Goal: Task Accomplishment & Management: Use online tool/utility

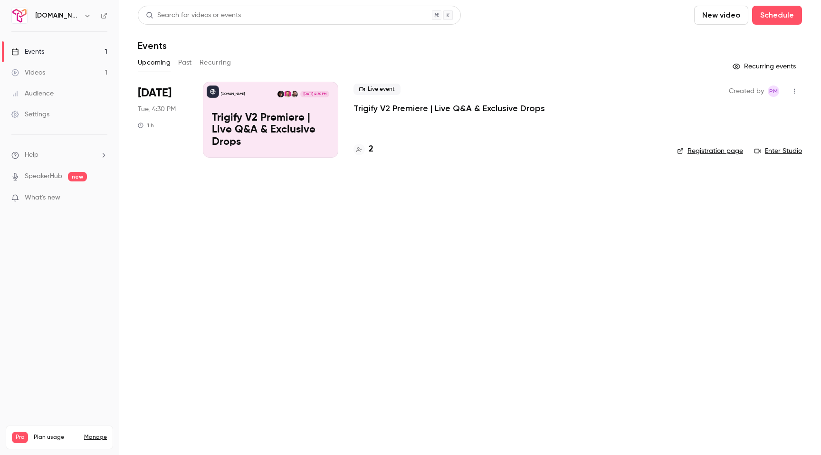
click at [693, 151] on link "Registration page" at bounding box center [710, 151] width 66 height 10
click at [796, 89] on icon "button" at bounding box center [795, 91] width 8 height 7
click at [750, 118] on div "Share" at bounding box center [758, 116] width 72 height 10
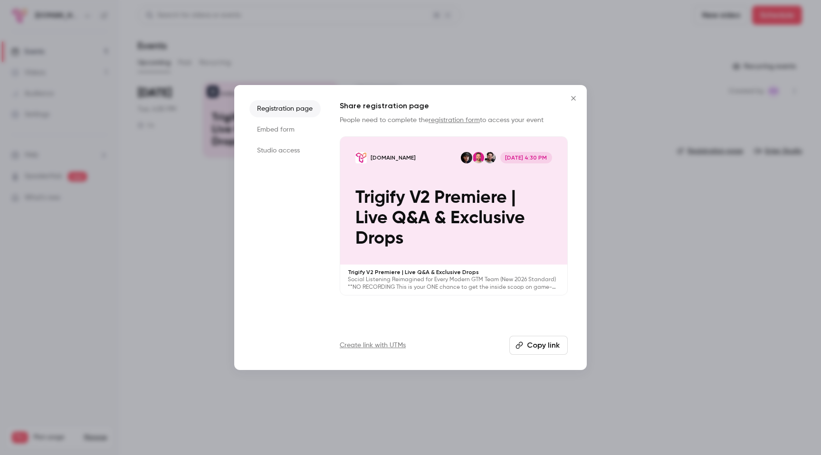
click at [293, 134] on li "Embed form" at bounding box center [284, 129] width 71 height 17
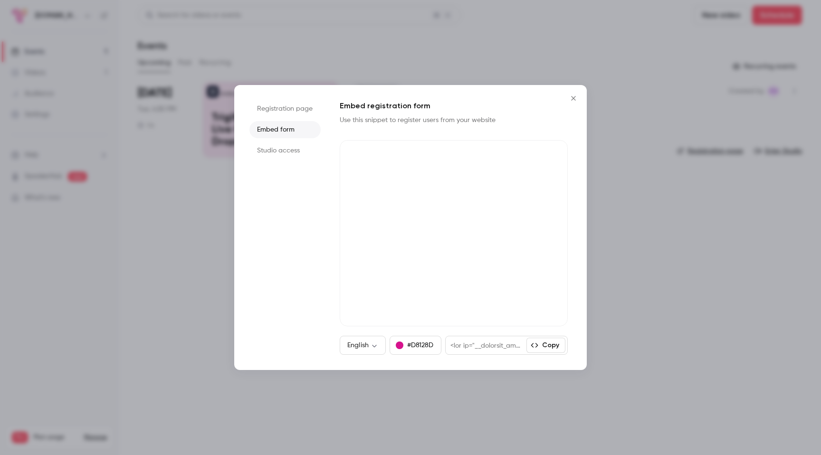
click at [553, 348] on button "Copy" at bounding box center [546, 345] width 39 height 15
click at [575, 95] on icon "Close" at bounding box center [573, 99] width 11 height 8
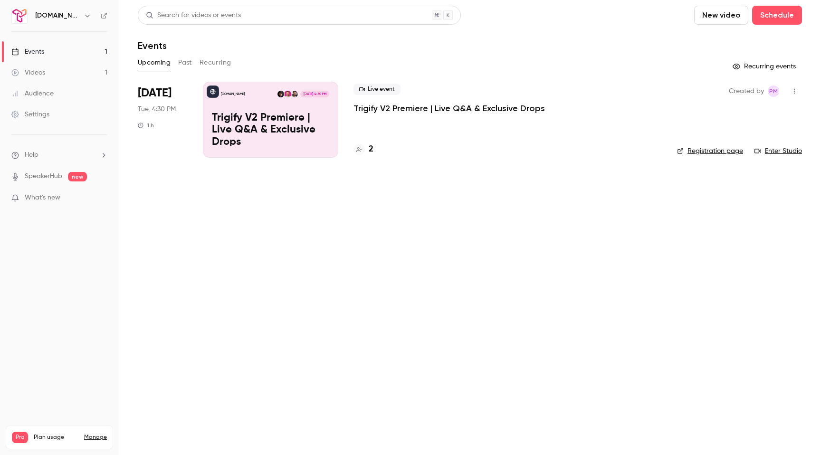
click at [696, 154] on link "Registration page" at bounding box center [710, 151] width 66 height 10
click at [795, 92] on icon "button" at bounding box center [795, 91] width 8 height 7
click at [727, 116] on div "Share" at bounding box center [758, 116] width 72 height 10
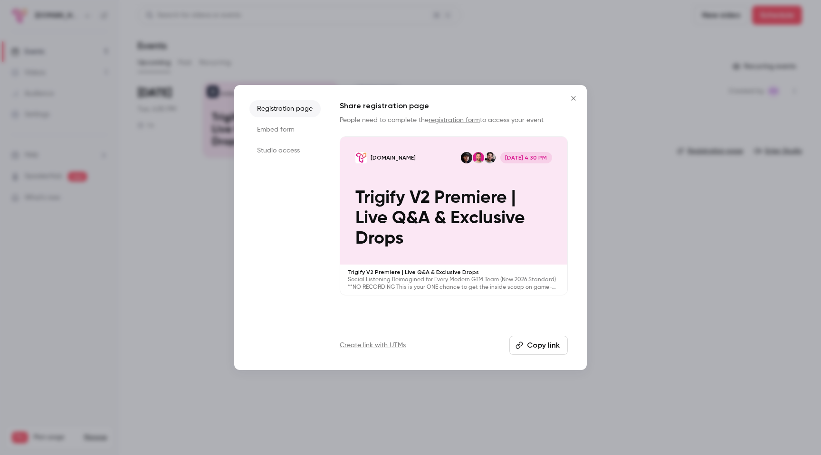
click at [278, 126] on li "Embed form" at bounding box center [284, 129] width 71 height 17
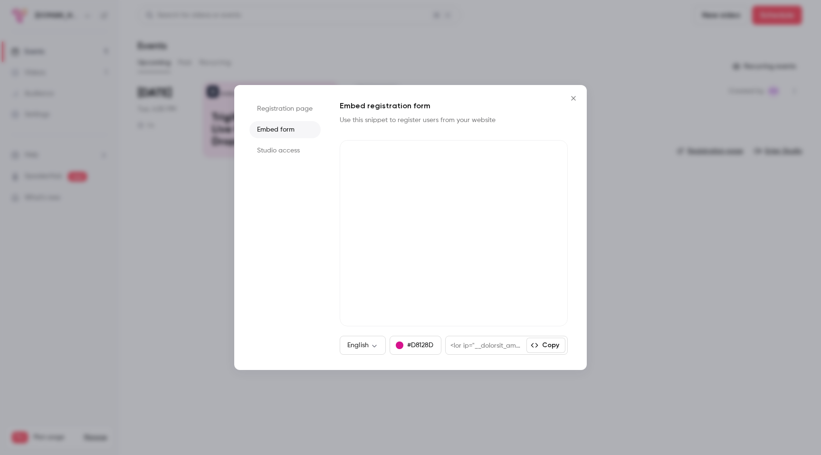
click at [539, 346] on button "Copy" at bounding box center [546, 345] width 39 height 15
click at [572, 96] on icon "Close" at bounding box center [573, 99] width 11 height 8
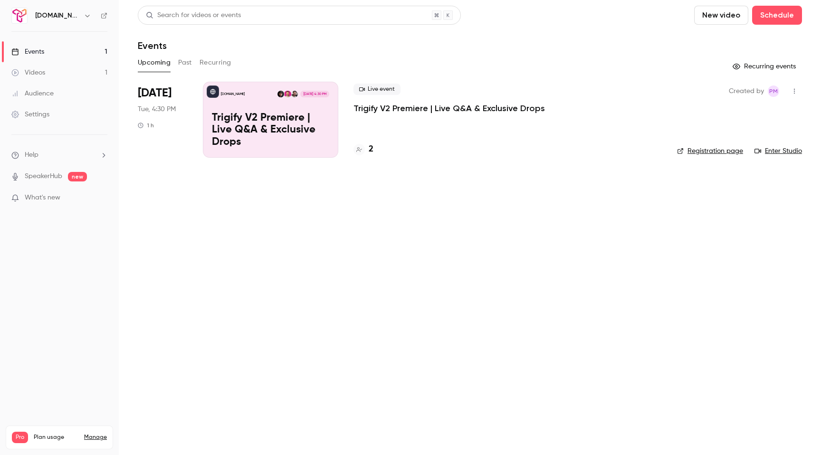
click at [322, 123] on p "Trigify V2 Premiere | Live Q&A & Exclusive Drops" at bounding box center [270, 130] width 117 height 37
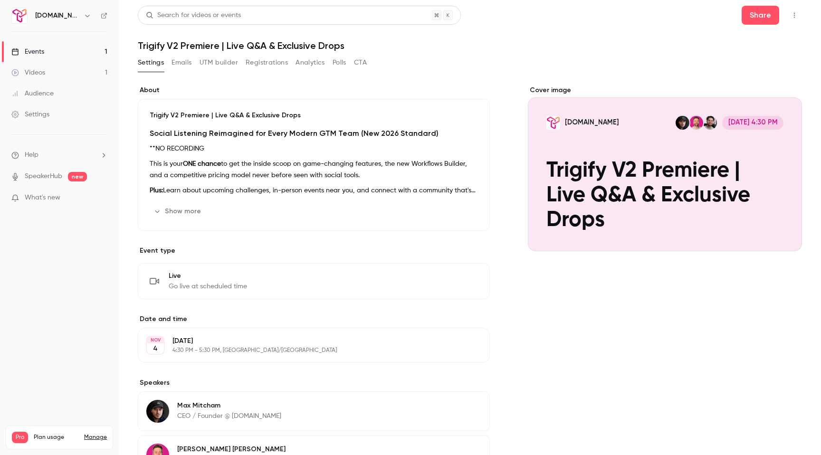
click at [217, 59] on button "UTM builder" at bounding box center [219, 62] width 38 height 15
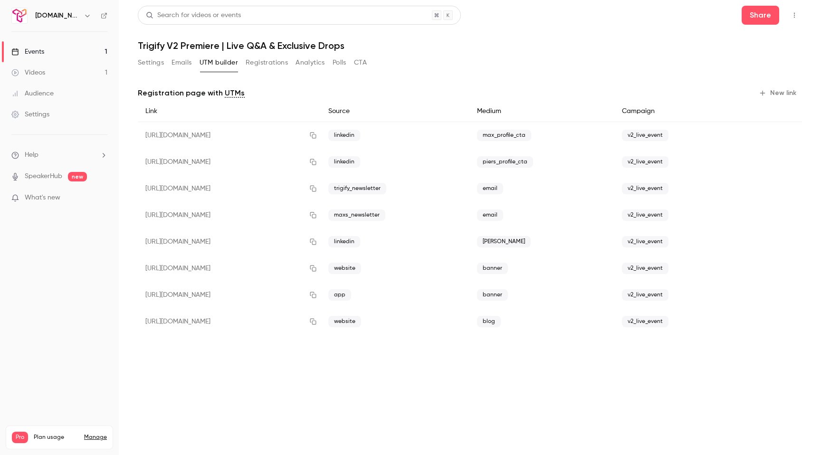
click at [768, 94] on button "New link" at bounding box center [778, 93] width 47 height 15
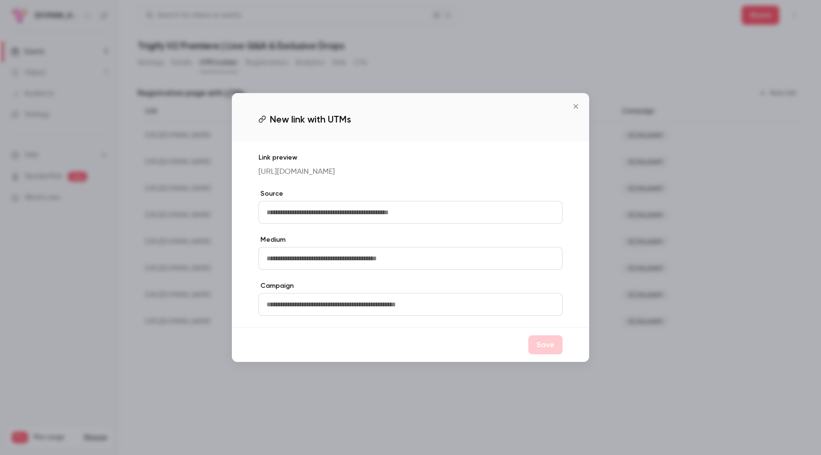
click at [362, 214] on input "text" at bounding box center [411, 212] width 304 height 23
type input "*******"
click at [334, 255] on input "text" at bounding box center [411, 258] width 304 height 23
type input "*"
type input "**********"
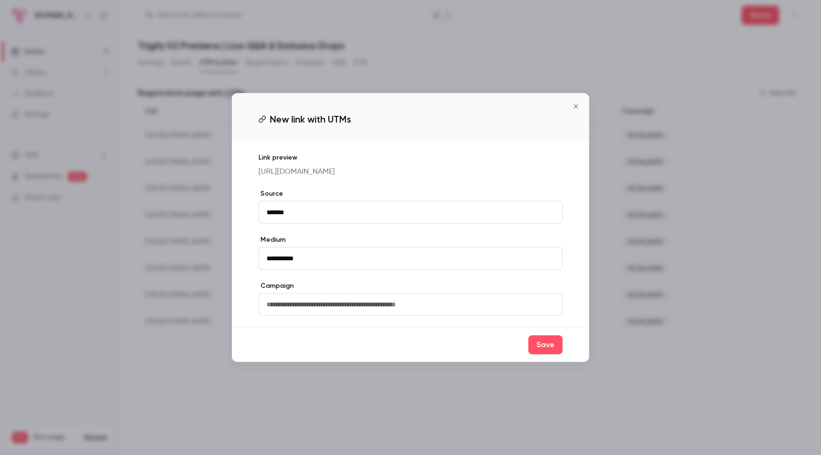
click at [302, 313] on input "text" at bounding box center [411, 304] width 304 height 23
type input "**********"
click at [548, 355] on button "Save" at bounding box center [545, 344] width 34 height 19
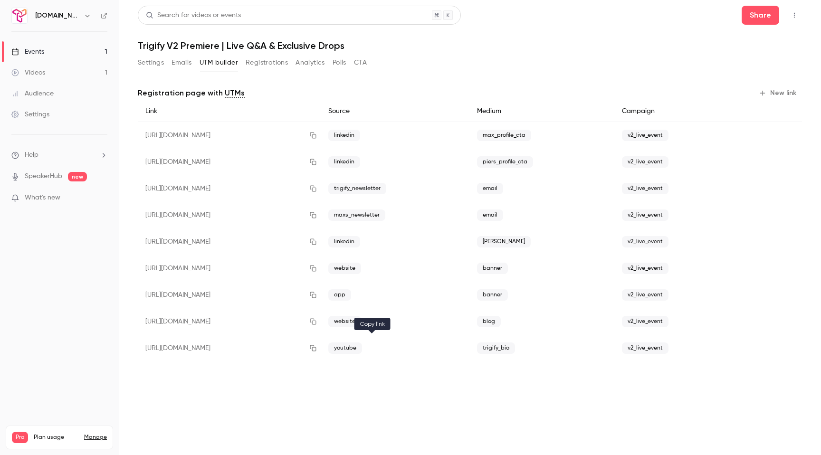
click at [317, 351] on icon "button" at bounding box center [313, 348] width 8 height 7
click at [317, 319] on icon "button" at bounding box center [313, 321] width 8 height 7
